Goal: Navigation & Orientation: Find specific page/section

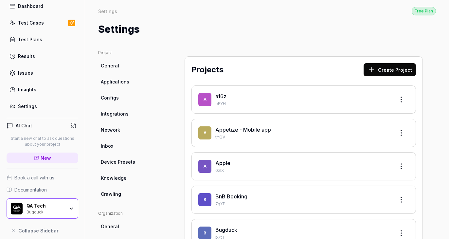
scroll to position [33, 0]
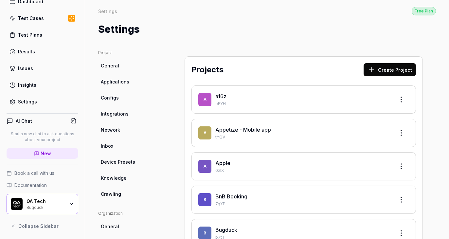
click at [45, 153] on span "New" at bounding box center [46, 153] width 10 height 7
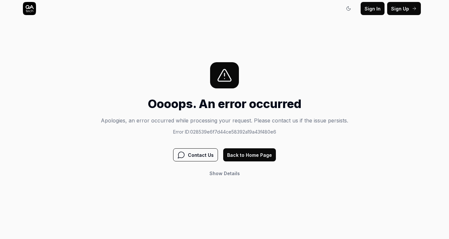
click at [224, 176] on span "Show Details" at bounding box center [224, 173] width 30 height 7
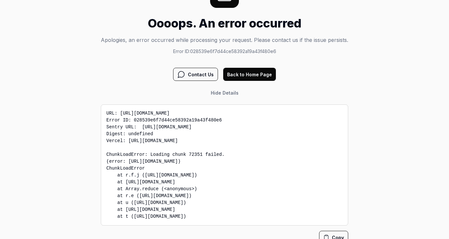
scroll to position [85, 0]
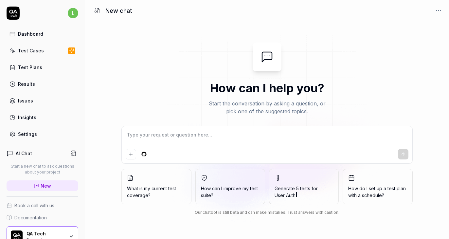
click at [38, 117] on link "Insights" at bounding box center [43, 117] width 72 height 13
type textarea "*"
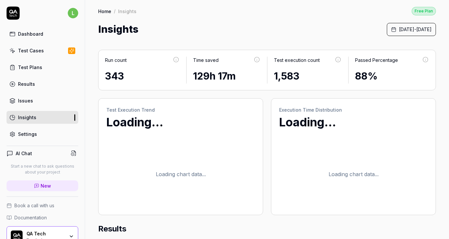
click at [35, 187] on icon at bounding box center [37, 186] width 4 height 4
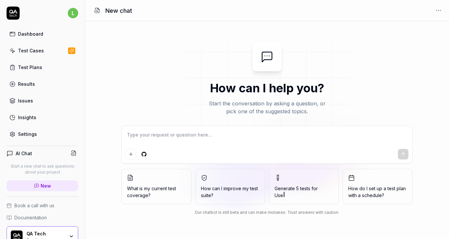
type textarea "*"
click at [27, 71] on link "Test Plans" at bounding box center [43, 67] width 72 height 13
type textarea "*"
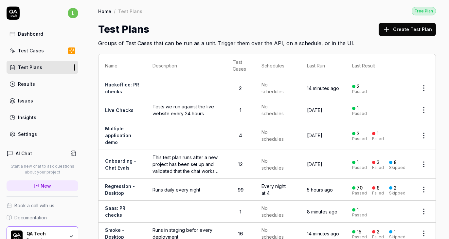
click at [39, 186] on link "New" at bounding box center [43, 185] width 72 height 11
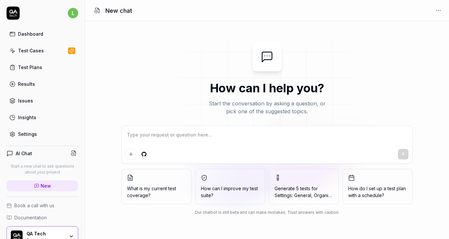
type textarea "*"
